Goal: Check status: Check status

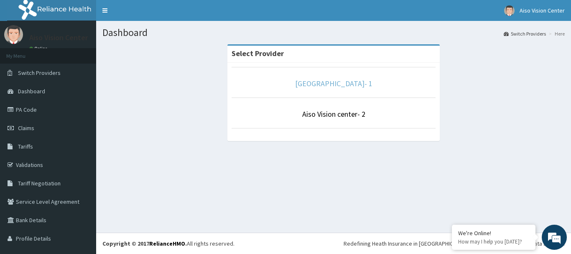
click at [329, 82] on link "[GEOGRAPHIC_DATA]- 1" at bounding box center [333, 84] width 77 height 10
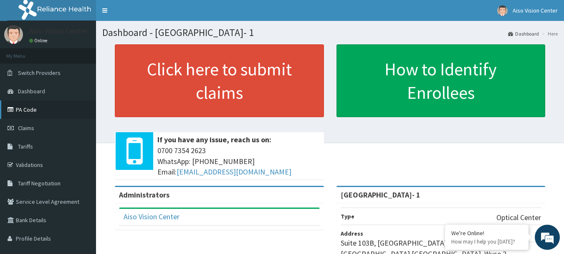
click at [32, 108] on link "PA Code" at bounding box center [48, 109] width 96 height 18
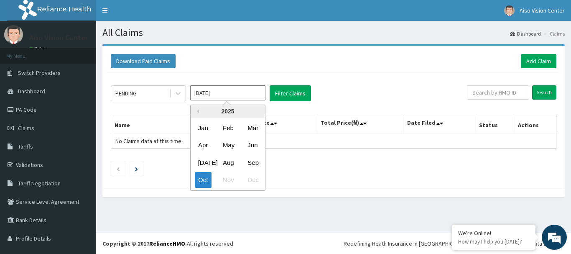
click at [224, 95] on input "Oct 2025" at bounding box center [227, 92] width 75 height 15
click at [248, 159] on div "Sep" at bounding box center [252, 162] width 17 height 15
type input "Sep 2025"
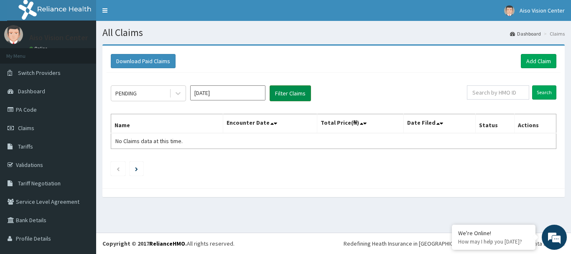
click at [289, 91] on button "Filter Claims" at bounding box center [289, 93] width 41 height 16
click at [180, 91] on icon at bounding box center [178, 93] width 8 height 8
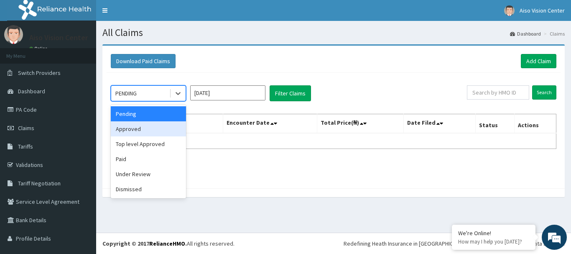
click at [158, 127] on div "Approved" at bounding box center [148, 128] width 75 height 15
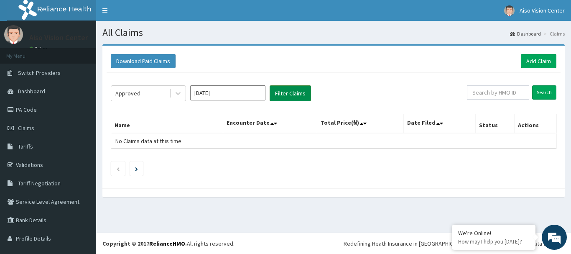
click at [285, 93] on button "Filter Claims" at bounding box center [289, 93] width 41 height 16
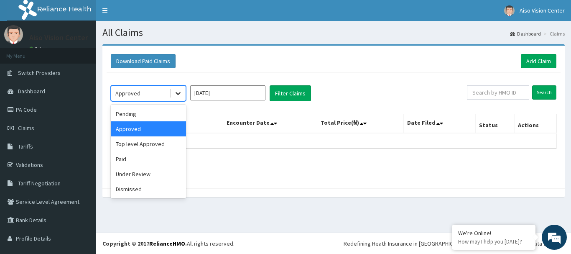
click at [181, 91] on icon at bounding box center [178, 93] width 8 height 8
click at [164, 159] on div "Paid" at bounding box center [148, 158] width 75 height 15
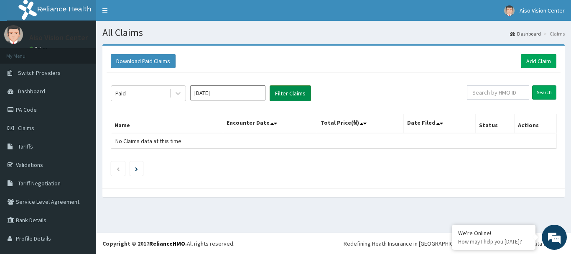
click at [286, 91] on button "Filter Claims" at bounding box center [289, 93] width 41 height 16
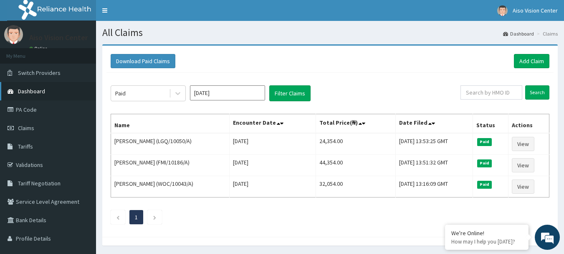
click at [35, 91] on span "Dashboard" at bounding box center [31, 91] width 27 height 8
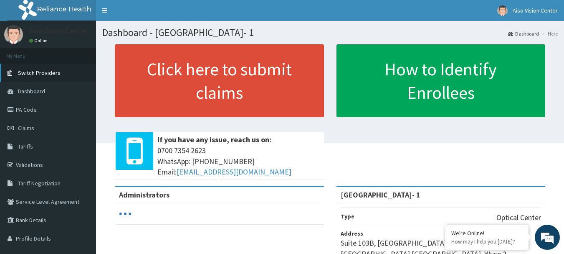
click at [47, 73] on span "Switch Providers" at bounding box center [39, 73] width 43 height 8
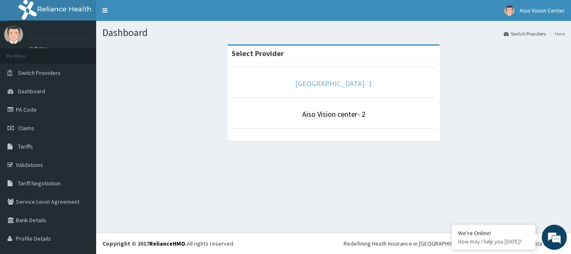
click at [337, 81] on link "[GEOGRAPHIC_DATA]- 1" at bounding box center [333, 84] width 77 height 10
